Goal: Find specific page/section: Find specific page/section

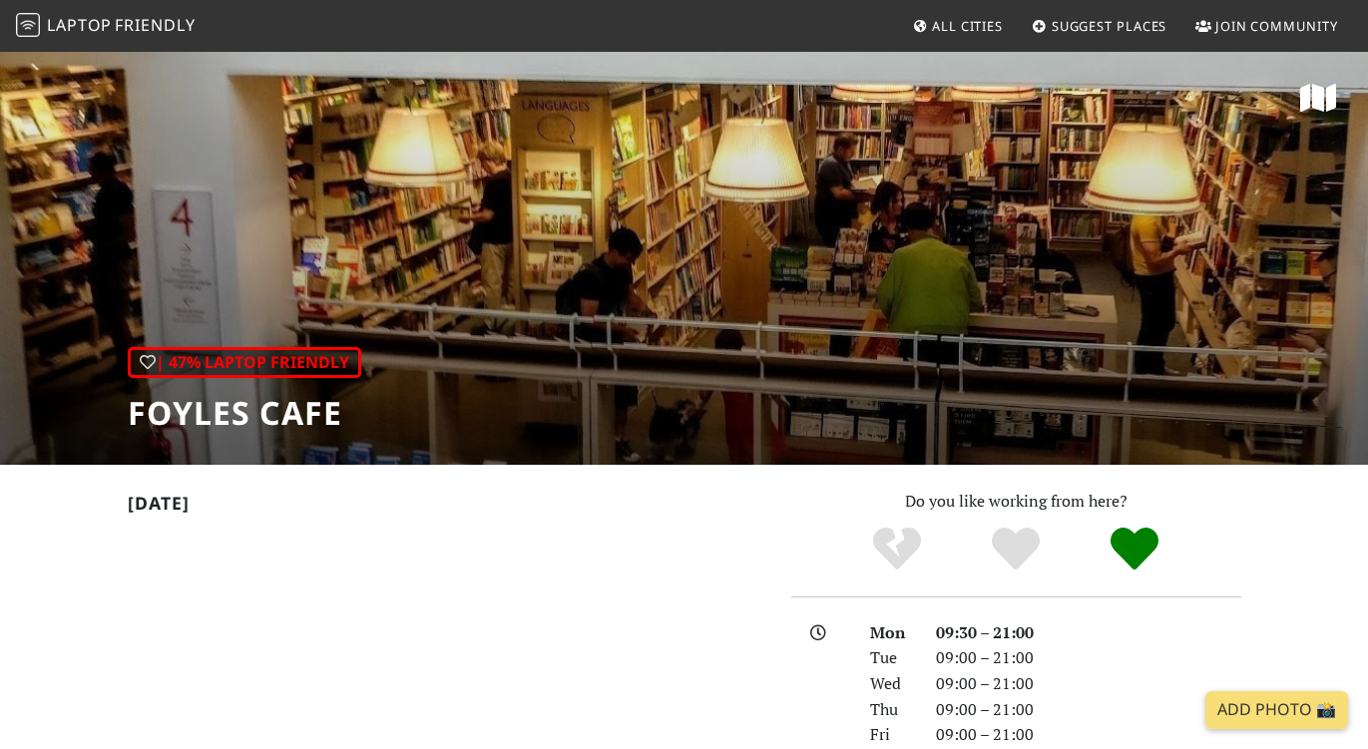
click at [65, 29] on span "Laptop" at bounding box center [79, 25] width 65 height 22
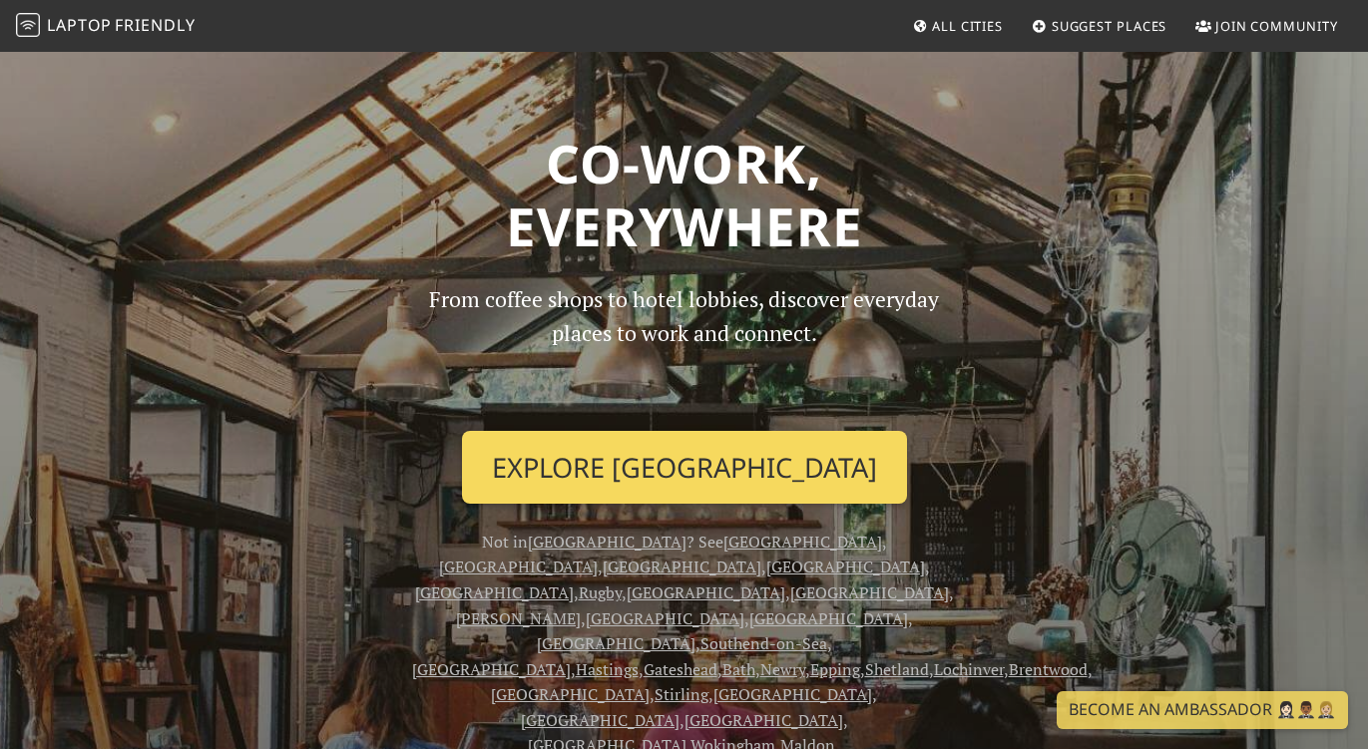
click at [647, 459] on link "Explore London" at bounding box center [684, 468] width 445 height 74
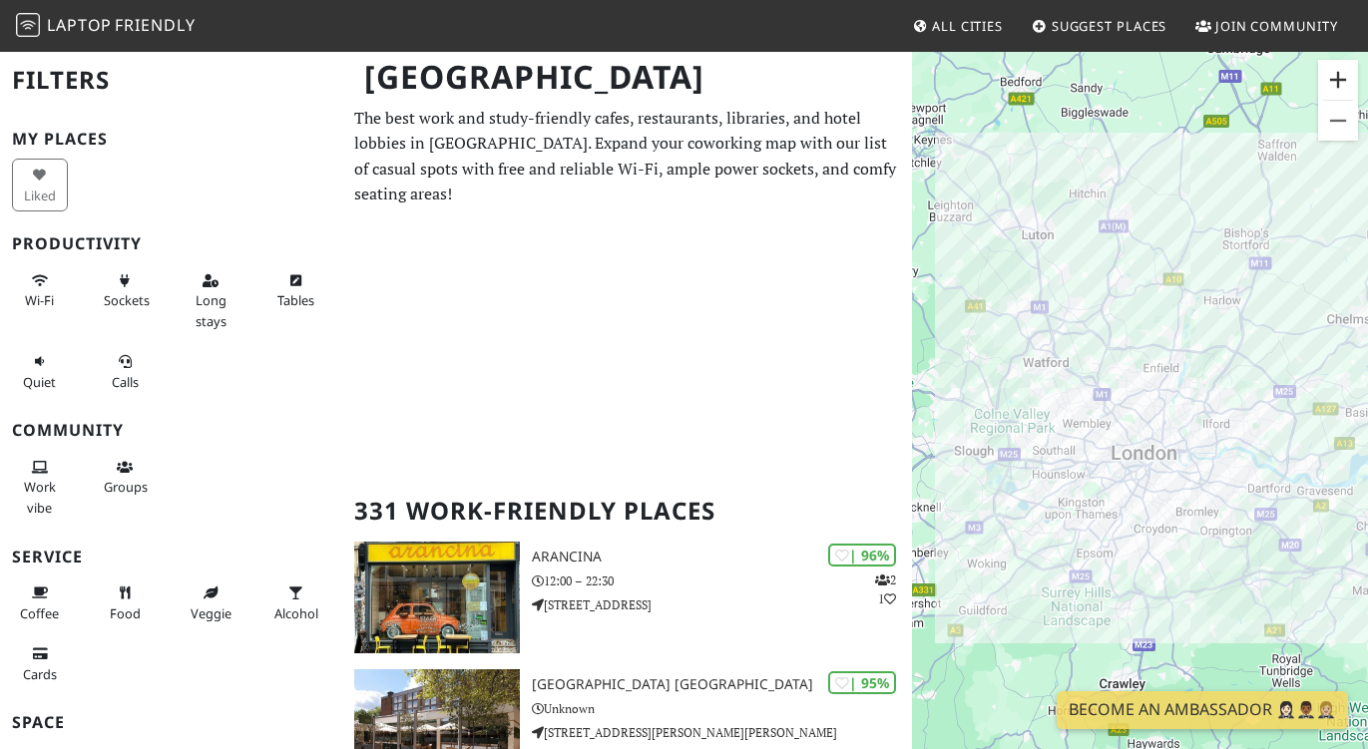
click at [1336, 90] on button "Zoom in" at bounding box center [1338, 80] width 40 height 40
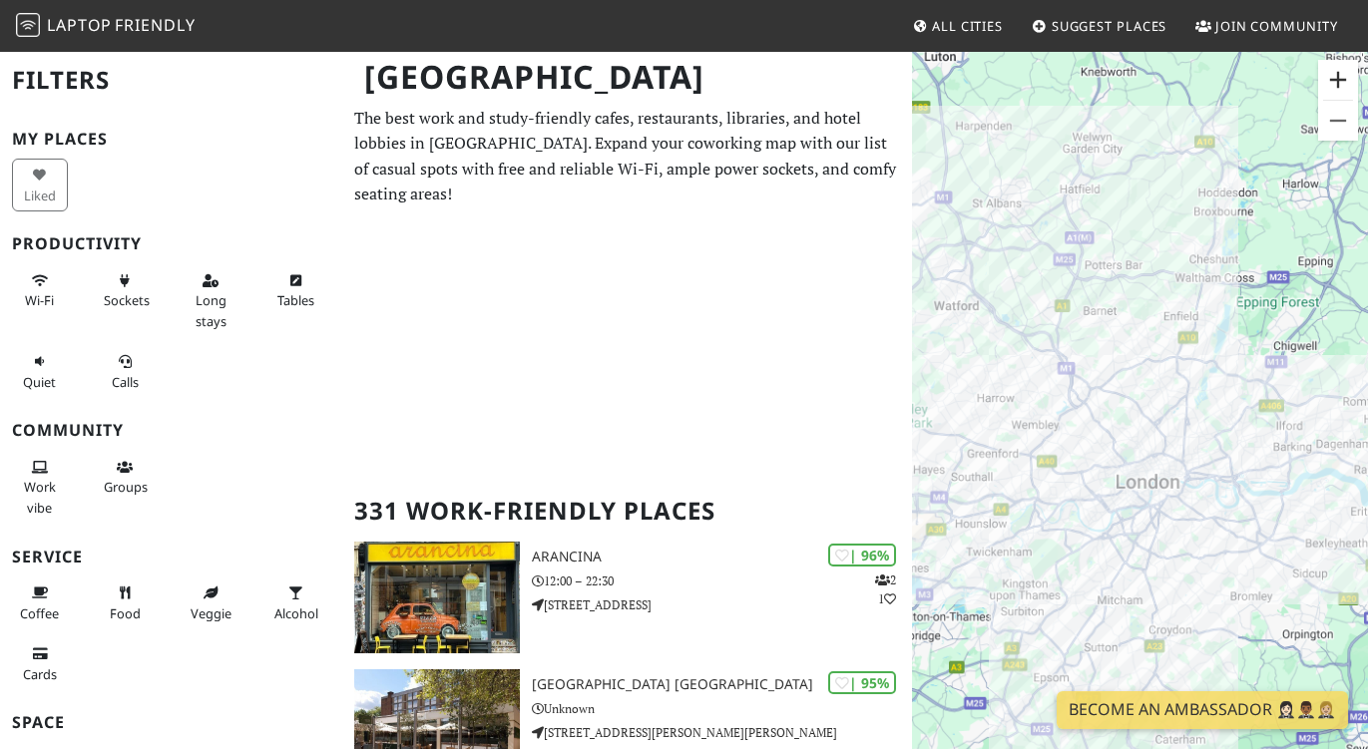
click at [1336, 90] on button "Zoom in" at bounding box center [1338, 80] width 40 height 40
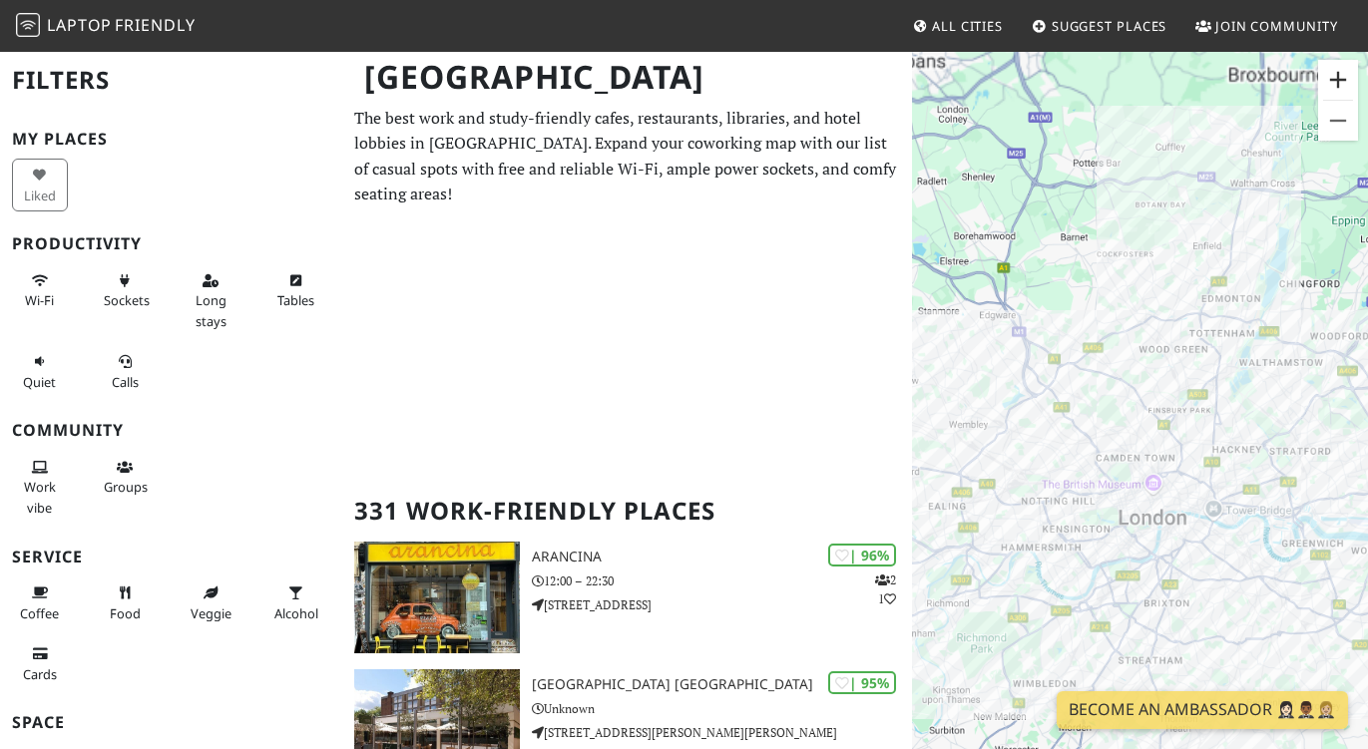
click at [1336, 90] on button "Zoom in" at bounding box center [1338, 80] width 40 height 40
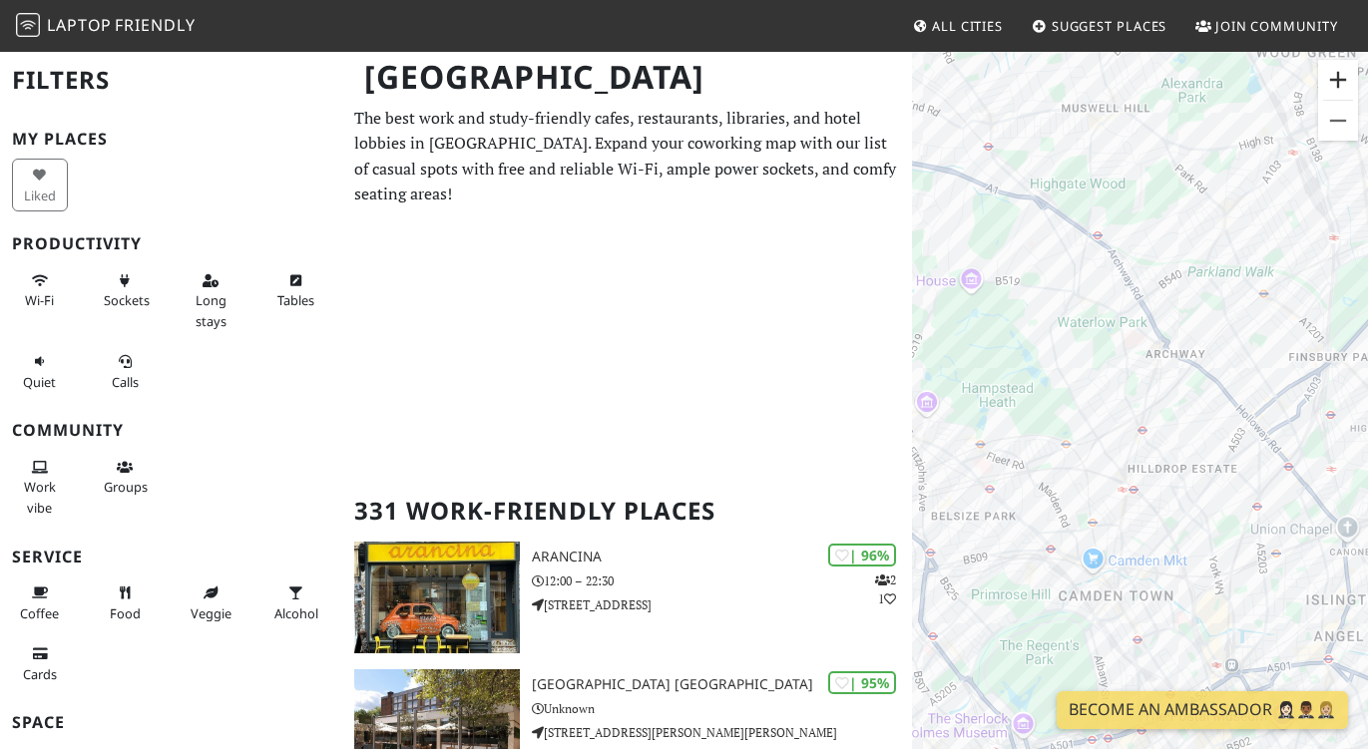
click at [1331, 92] on button "Zoom in" at bounding box center [1338, 80] width 40 height 40
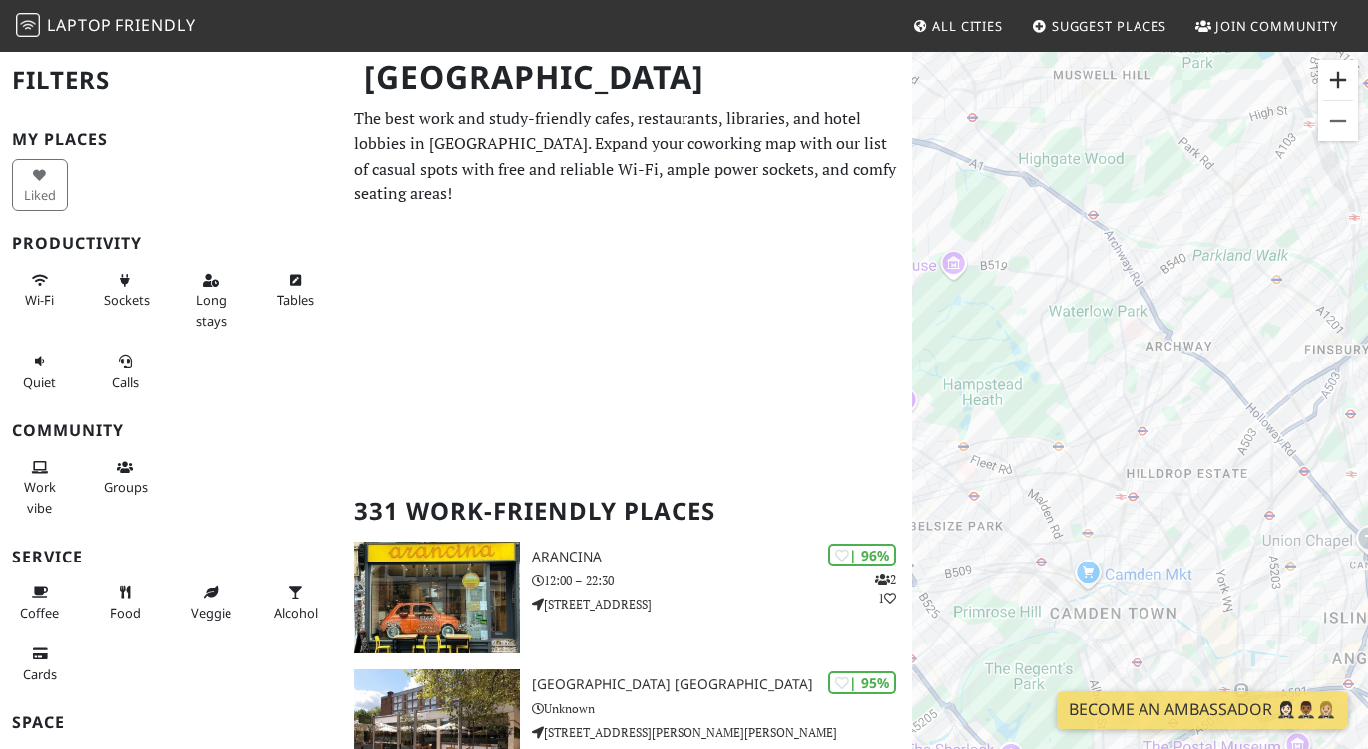
click at [1331, 92] on button "Zoom in" at bounding box center [1338, 80] width 40 height 40
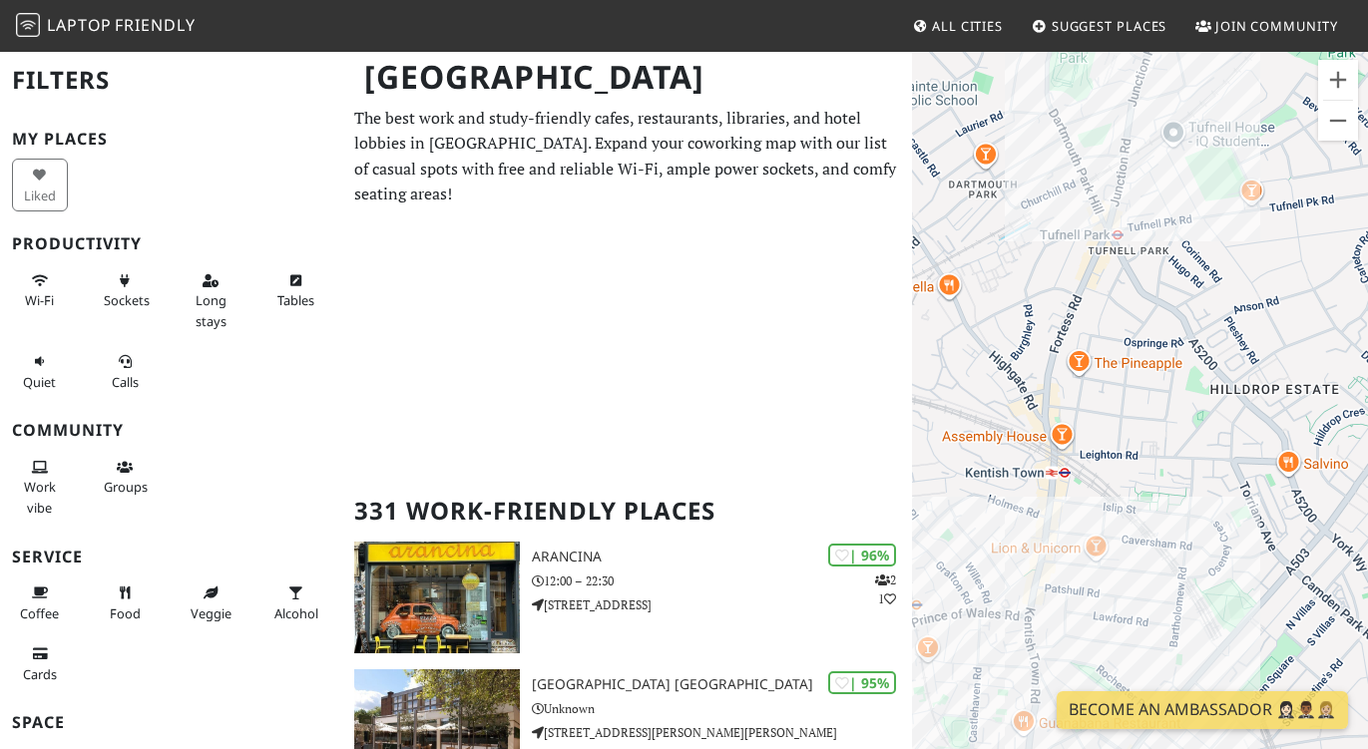
drag, startPoint x: 1194, startPoint y: 534, endPoint x: 1161, endPoint y: 201, distance: 334.9
click at [1161, 201] on div "To navigate, press the arrow keys." at bounding box center [1140, 424] width 456 height 749
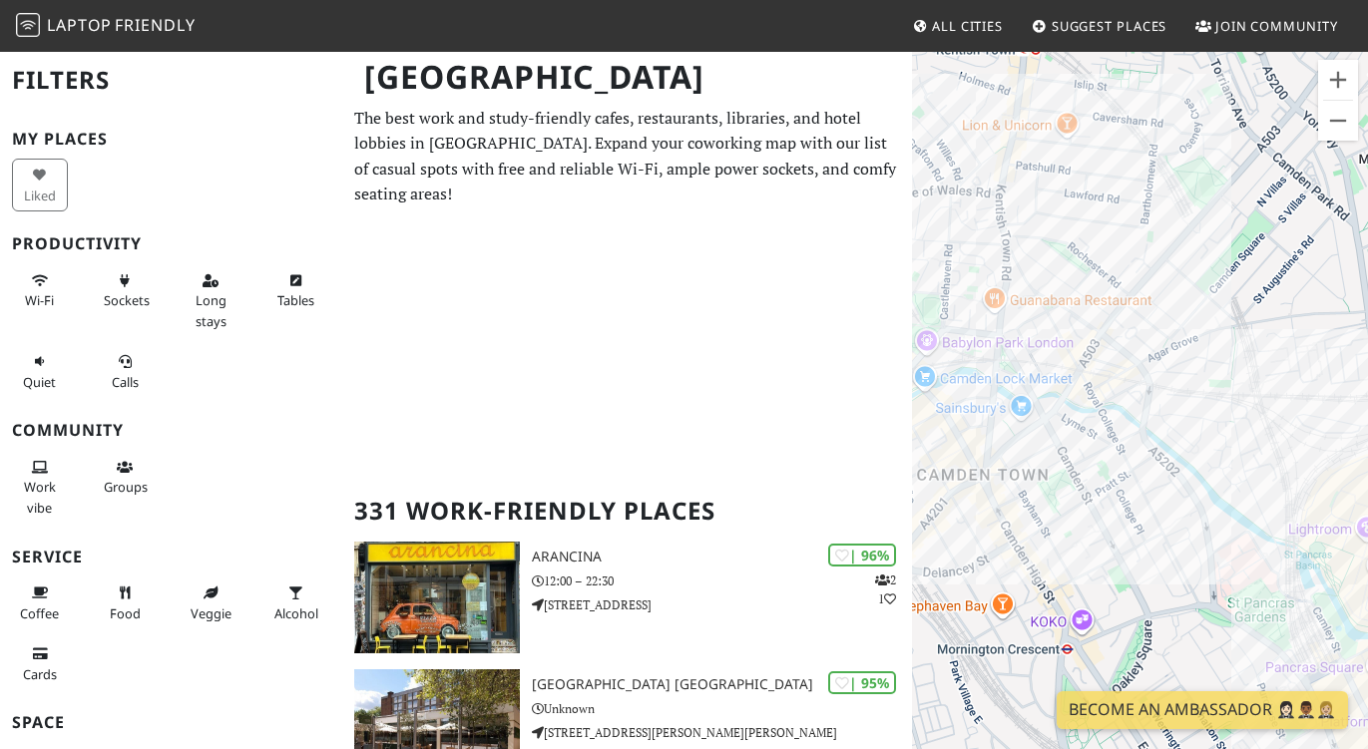
drag, startPoint x: 1152, startPoint y: 581, endPoint x: 1130, endPoint y: 181, distance: 400.7
click at [1130, 181] on div "To navigate, press the arrow keys." at bounding box center [1140, 424] width 456 height 749
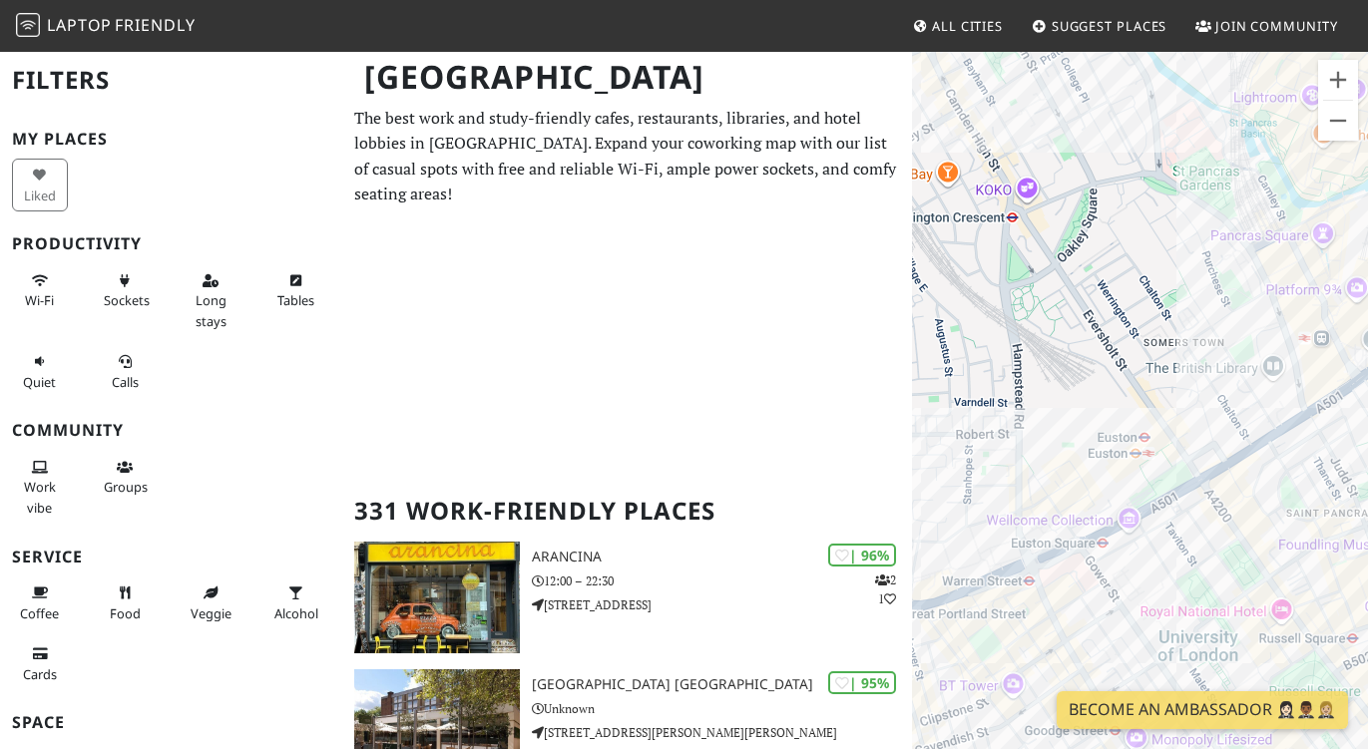
drag, startPoint x: 1199, startPoint y: 560, endPoint x: 1143, endPoint y: 133, distance: 430.7
click at [1143, 133] on div "To navigate, press the arrow keys." at bounding box center [1140, 424] width 456 height 749
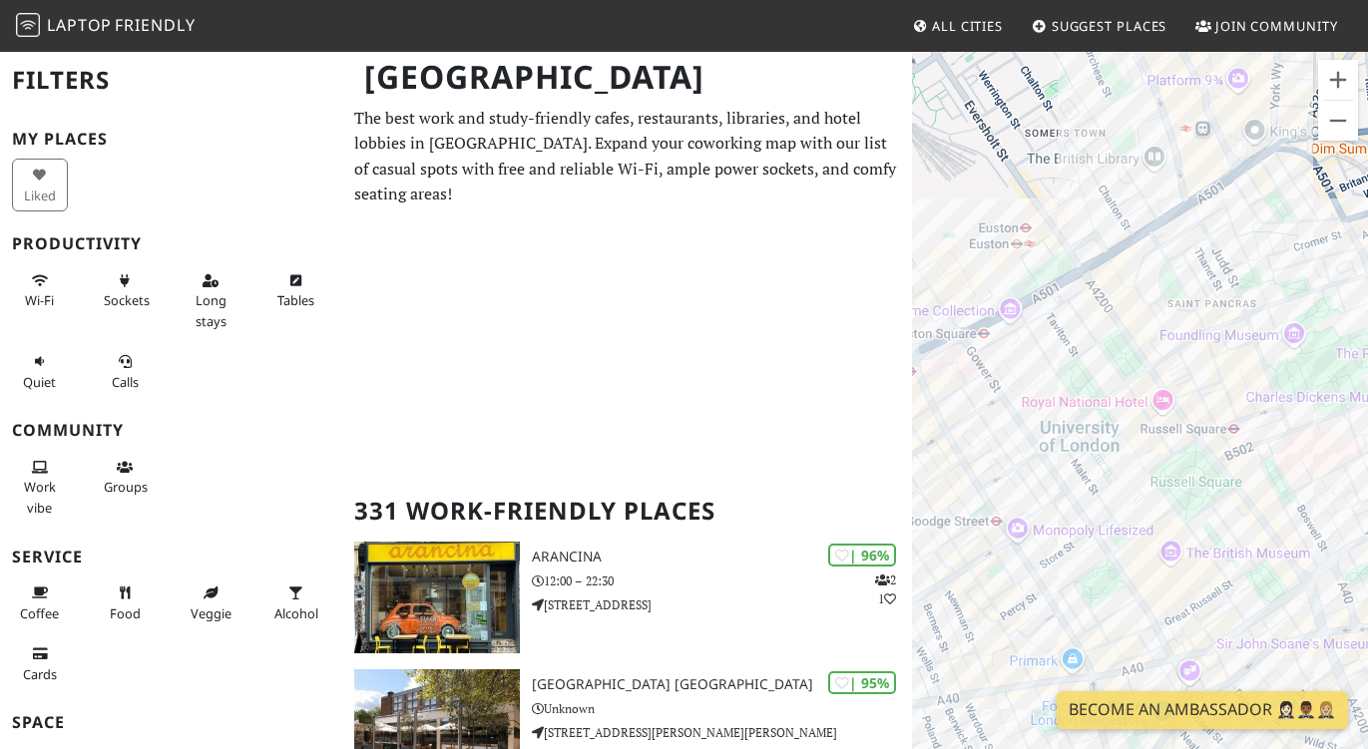
drag, startPoint x: 1253, startPoint y: 521, endPoint x: 1133, endPoint y: 309, distance: 243.1
click at [1133, 309] on div "To navigate, press the arrow keys." at bounding box center [1140, 424] width 456 height 749
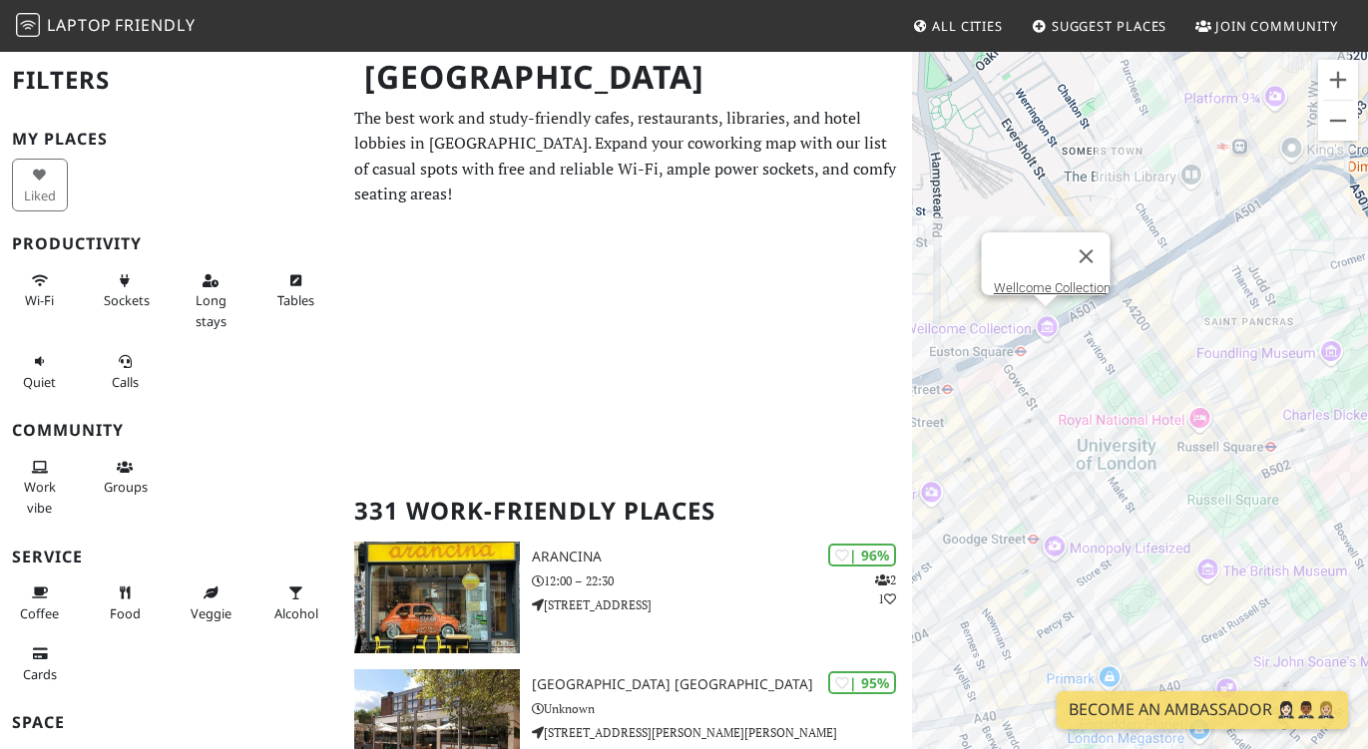
click at [1049, 329] on div "To navigate, press the arrow keys. Wellcome Collection" at bounding box center [1140, 424] width 456 height 749
click at [1052, 280] on link "Wellcome Collection" at bounding box center [1051, 287] width 117 height 15
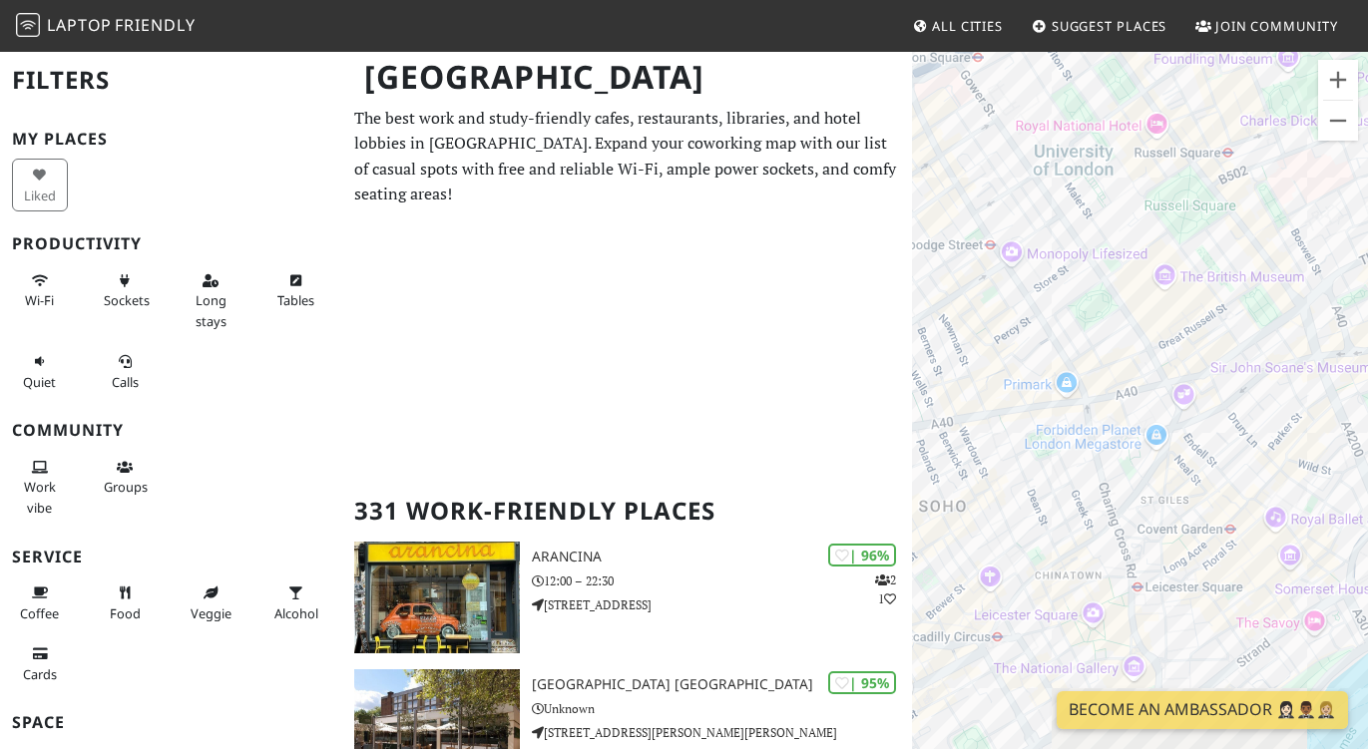
drag, startPoint x: 1223, startPoint y: 492, endPoint x: 1177, endPoint y: 192, distance: 303.8
click at [1177, 192] on div "To navigate, press the arrow keys. Wellcome Collection" at bounding box center [1140, 424] width 456 height 749
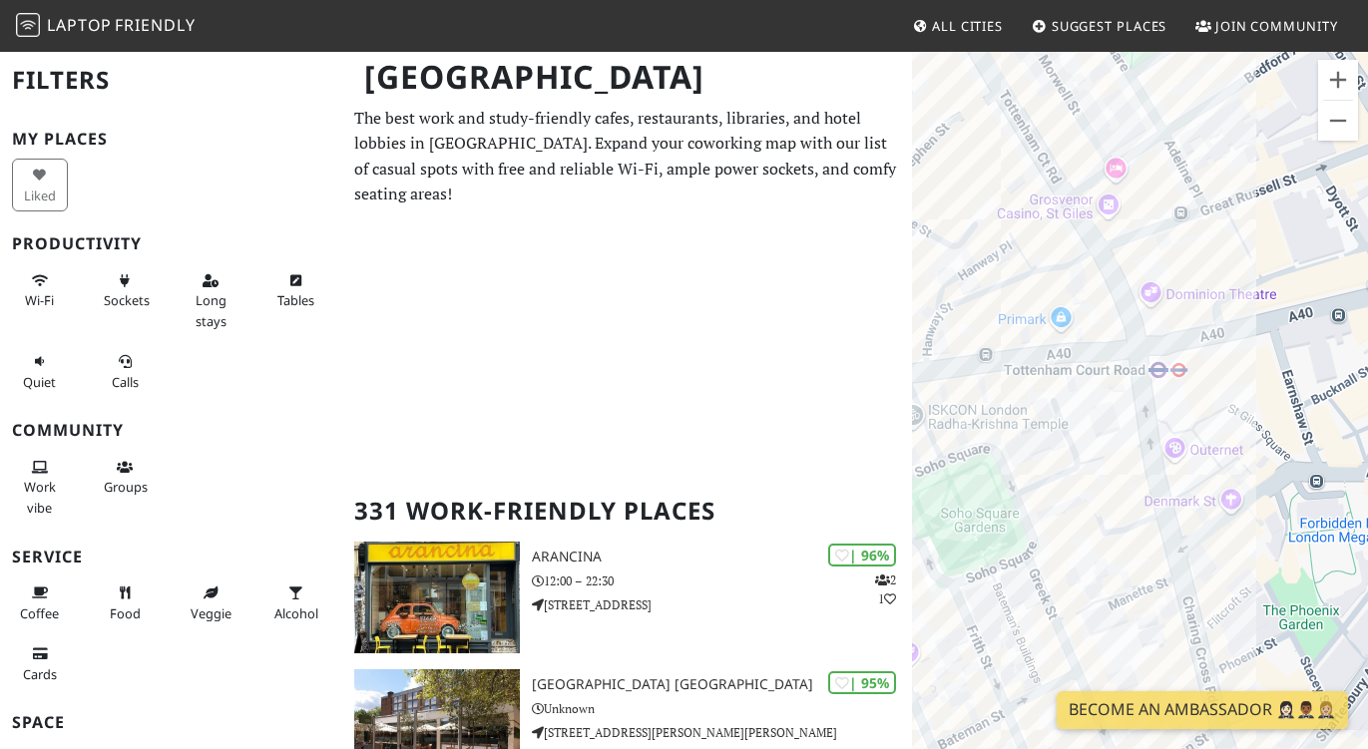
drag, startPoint x: 1114, startPoint y: 415, endPoint x: 1259, endPoint y: 401, distance: 146.3
click at [1259, 401] on div "To navigate, press the arrow keys. Wellcome Collection" at bounding box center [1140, 424] width 456 height 749
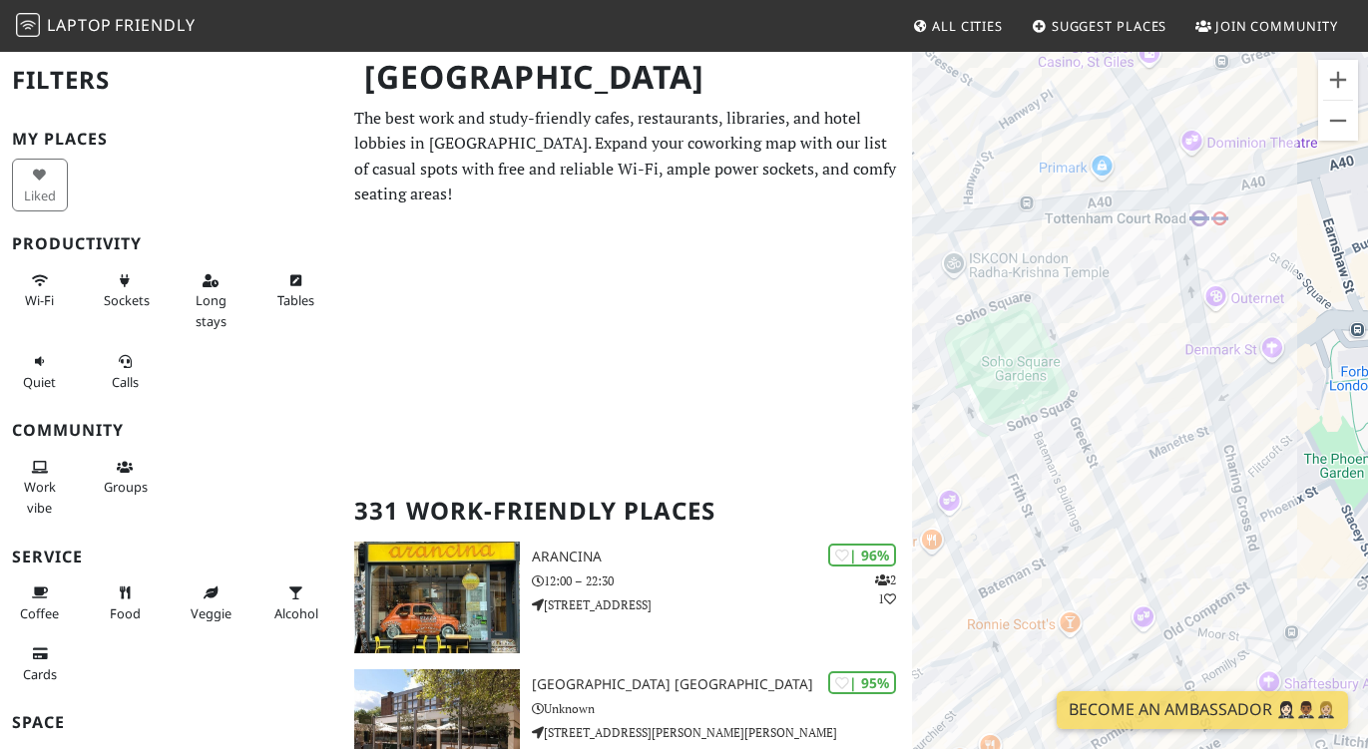
drag, startPoint x: 1089, startPoint y: 405, endPoint x: 1089, endPoint y: 280, distance: 124.7
click at [1089, 280] on div "To navigate, press the arrow keys. Wellcome Collection" at bounding box center [1140, 424] width 456 height 749
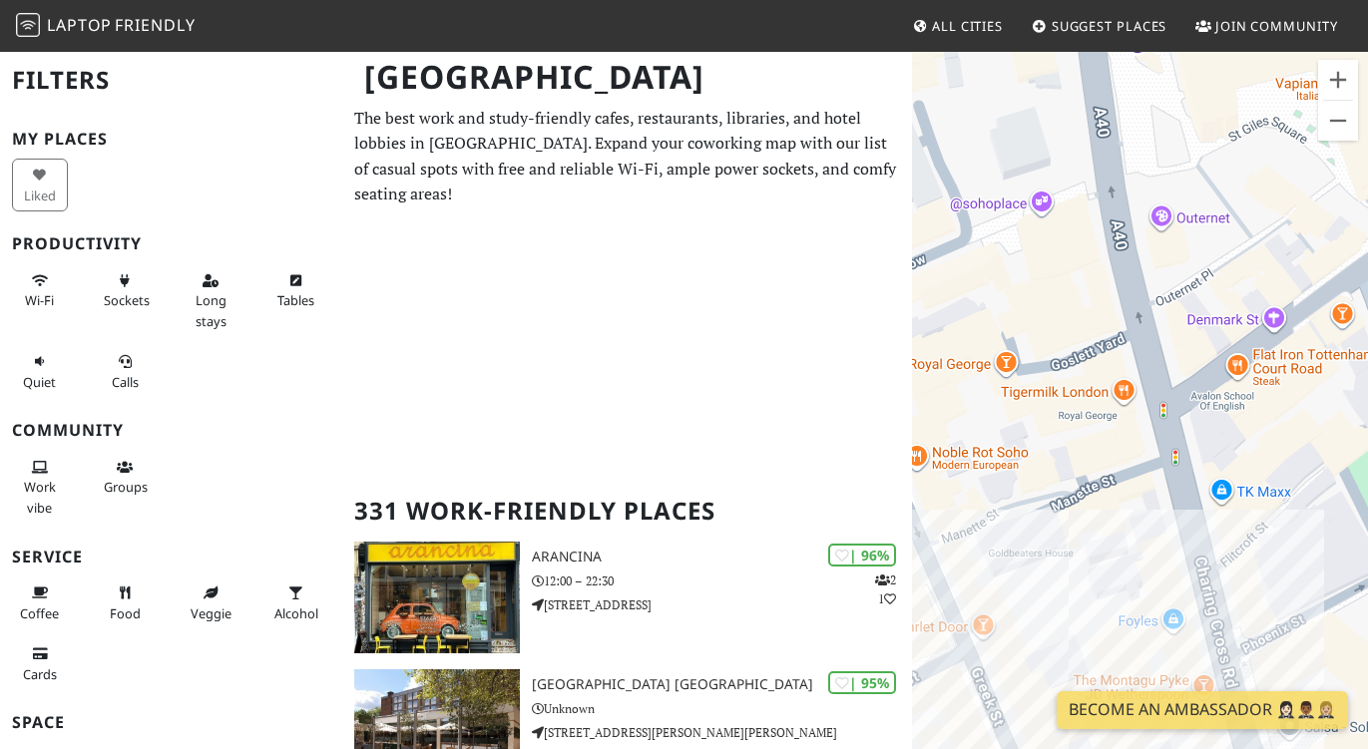
drag, startPoint x: 1201, startPoint y: 476, endPoint x: 1064, endPoint y: 566, distance: 164.4
click at [1064, 566] on div "To navigate, press the arrow keys. Wellcome Collection" at bounding box center [1140, 424] width 456 height 749
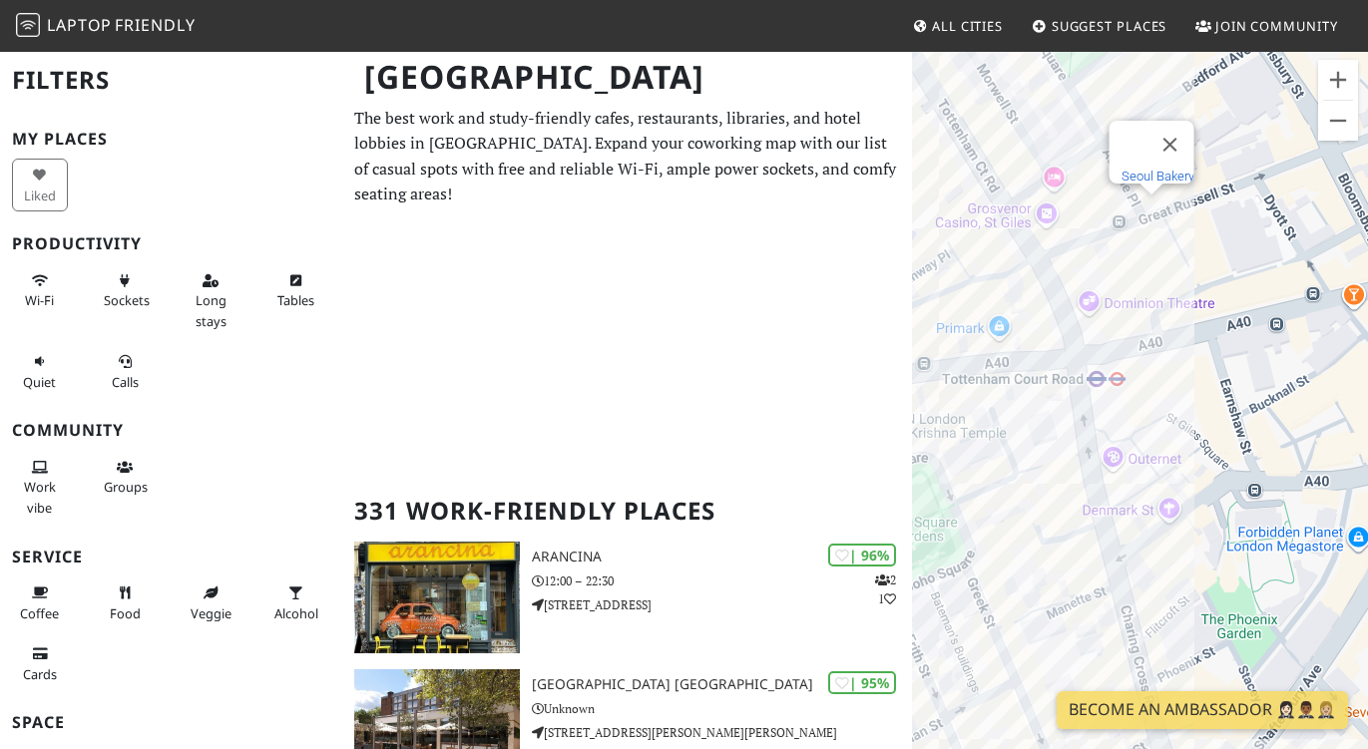
click at [1154, 169] on link "Seoul Bakery" at bounding box center [1156, 176] width 73 height 15
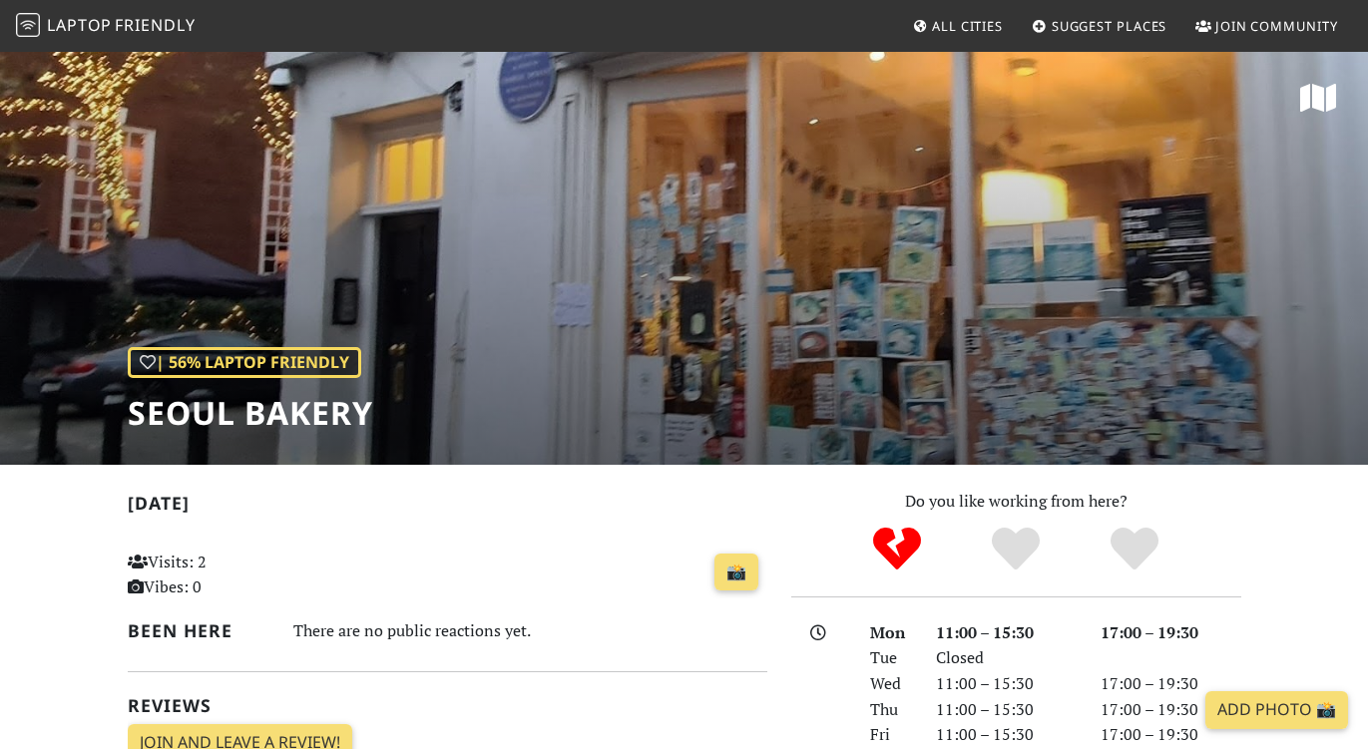
scroll to position [353, 0]
